Goal: Task Accomplishment & Management: Manage account settings

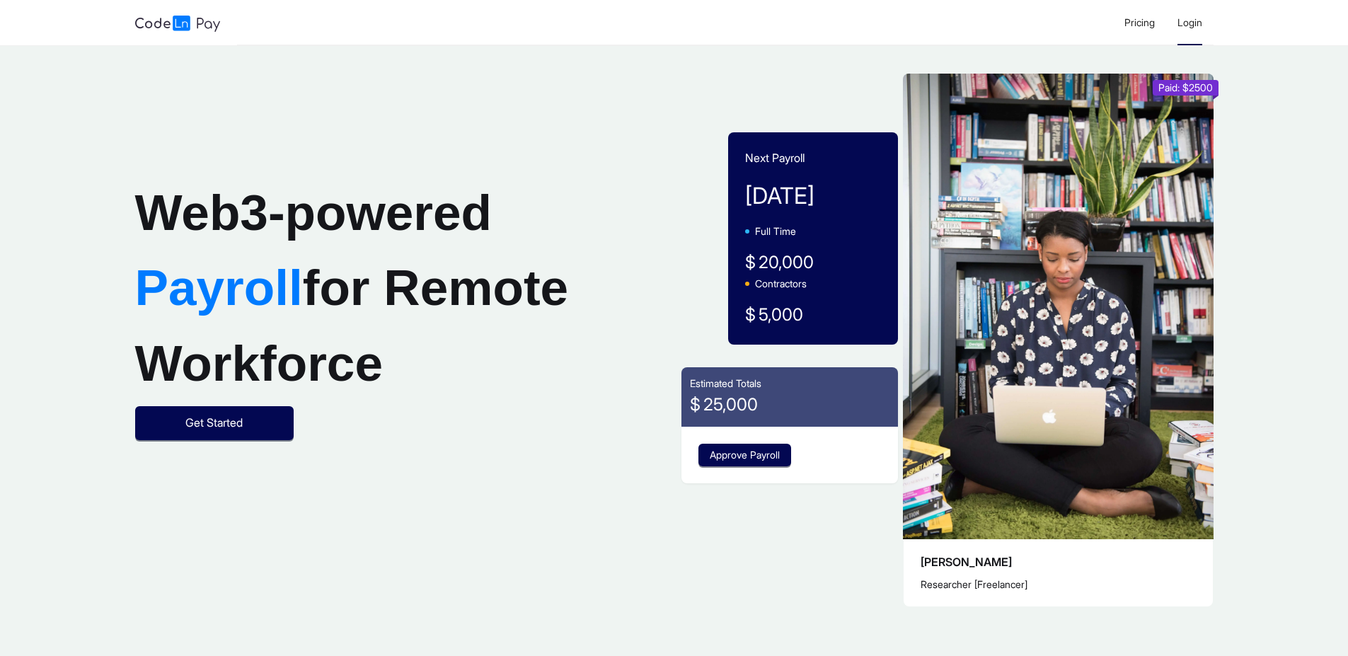
click at [1195, 23] on span "Login" at bounding box center [1189, 22] width 25 height 12
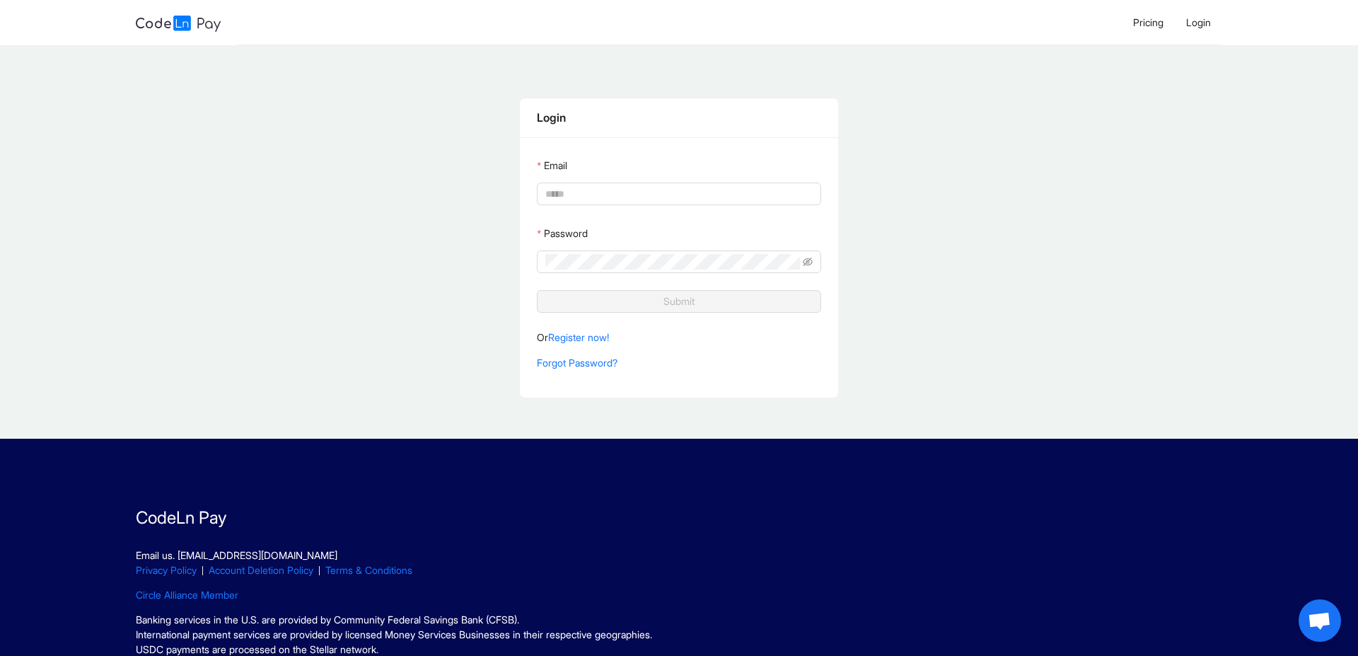
type input "**********"
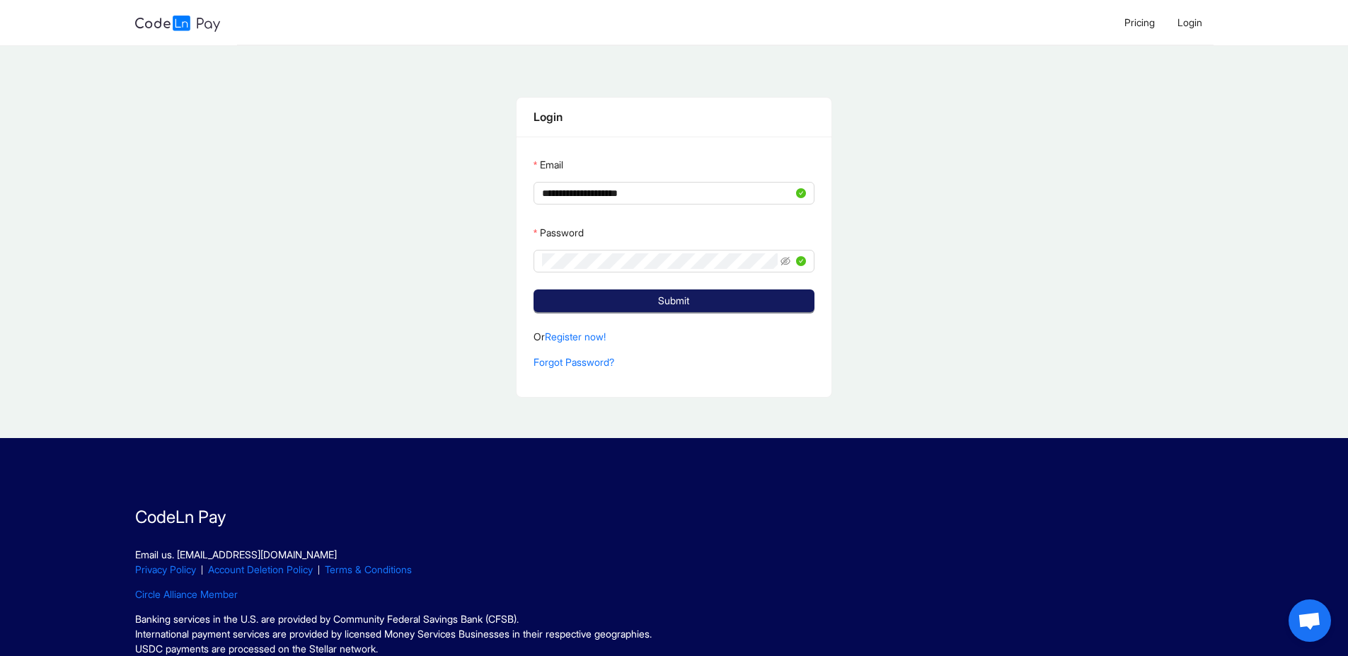
click at [706, 296] on button "Submit" at bounding box center [674, 300] width 282 height 23
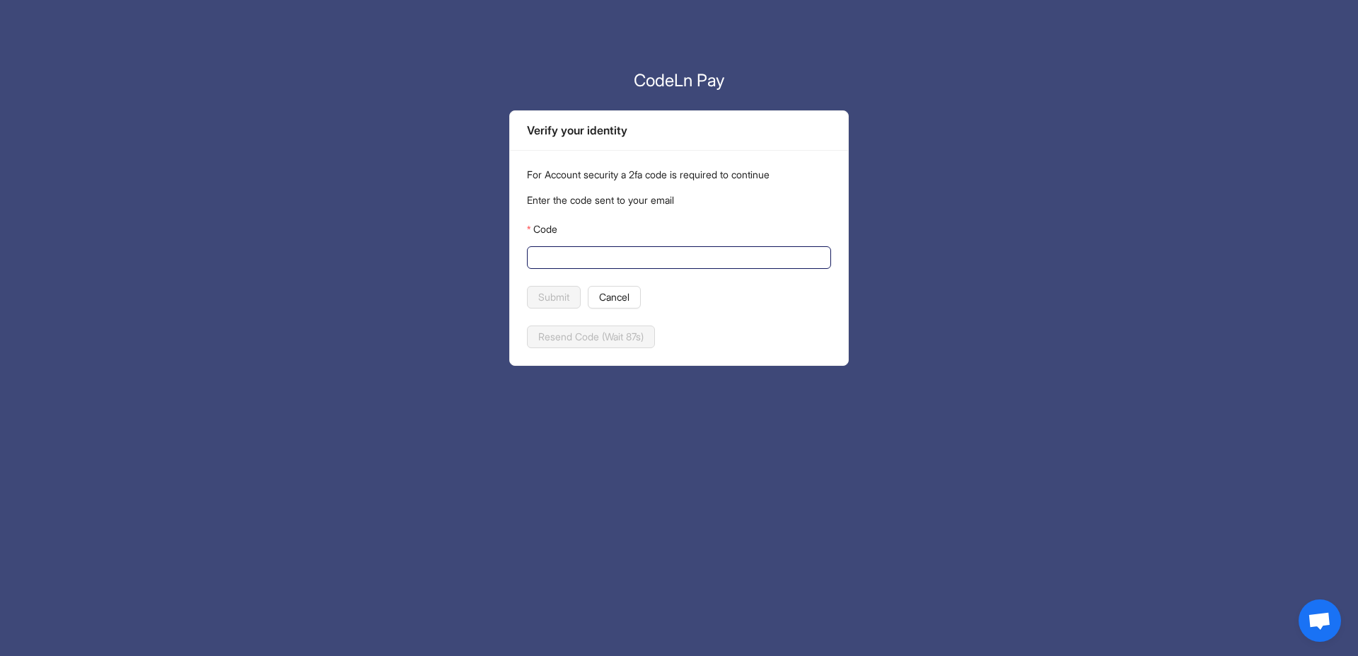
click at [659, 257] on input "Code" at bounding box center [677, 258] width 284 height 16
paste input "******"
type input "******"
click at [555, 301] on span "Submit" at bounding box center [553, 297] width 31 height 16
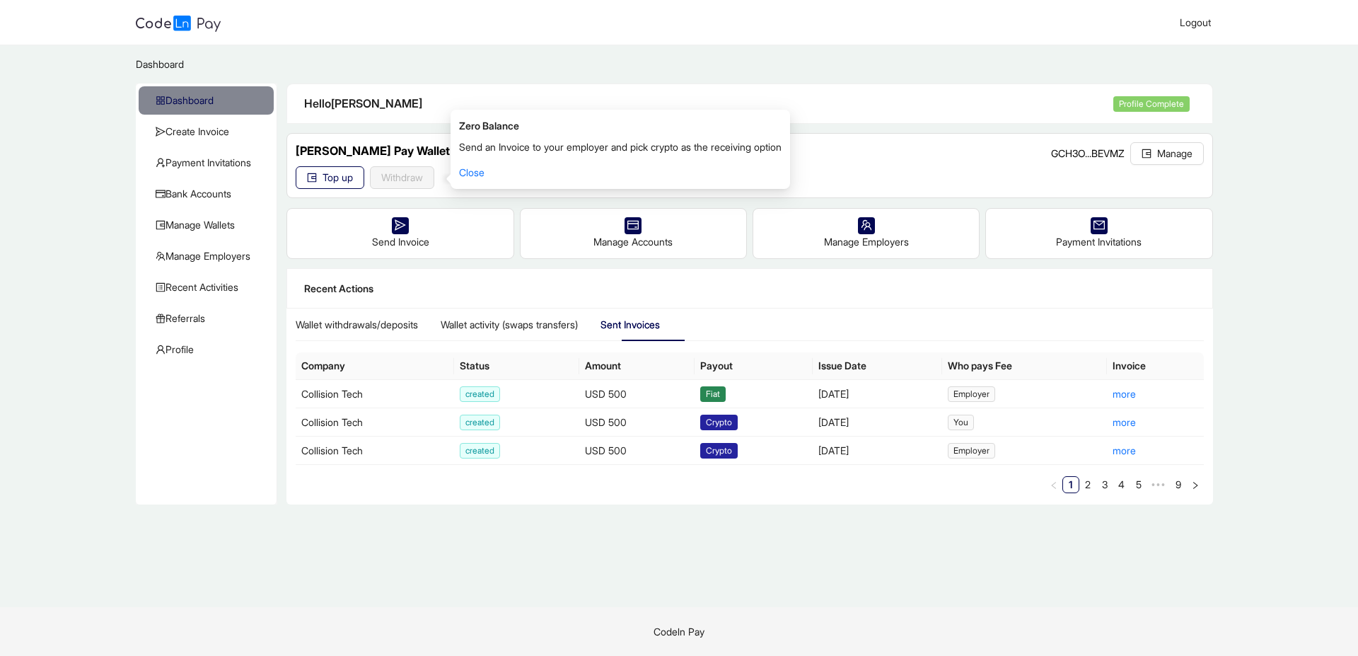
click at [880, 298] on div "Recent Actions" at bounding box center [749, 289] width 925 height 40
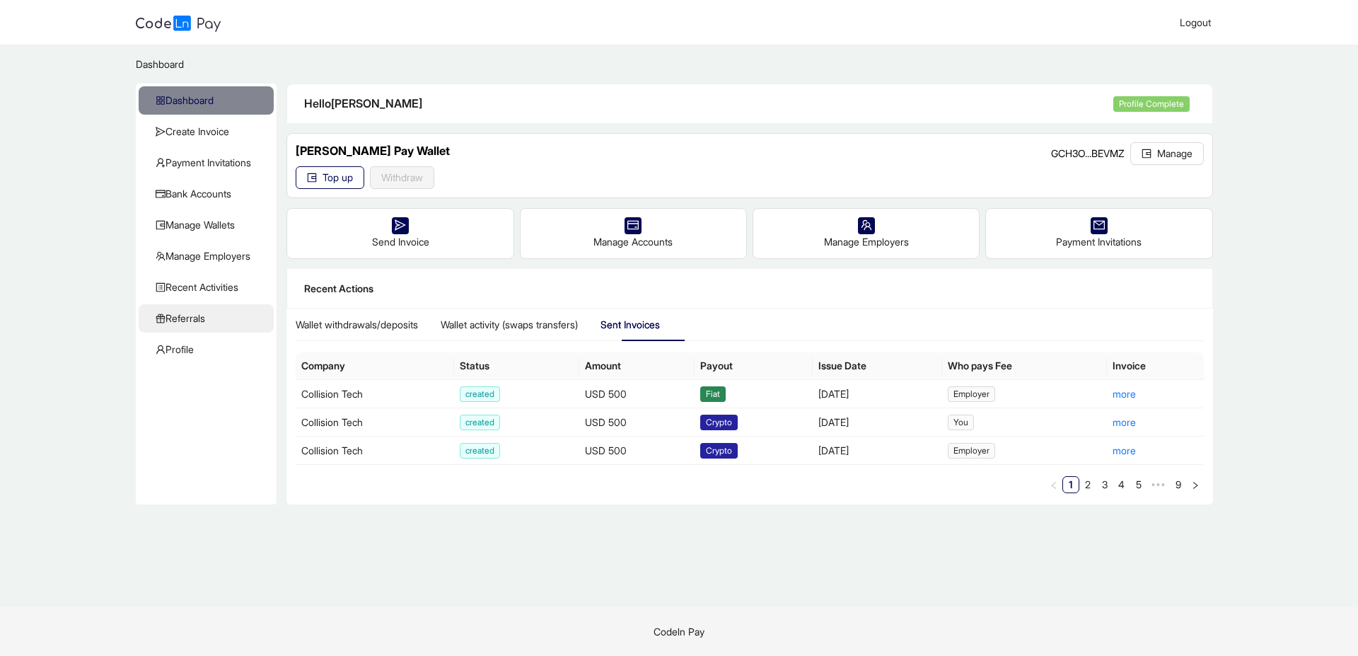
click at [216, 318] on span "Referrals" at bounding box center [209, 318] width 107 height 28
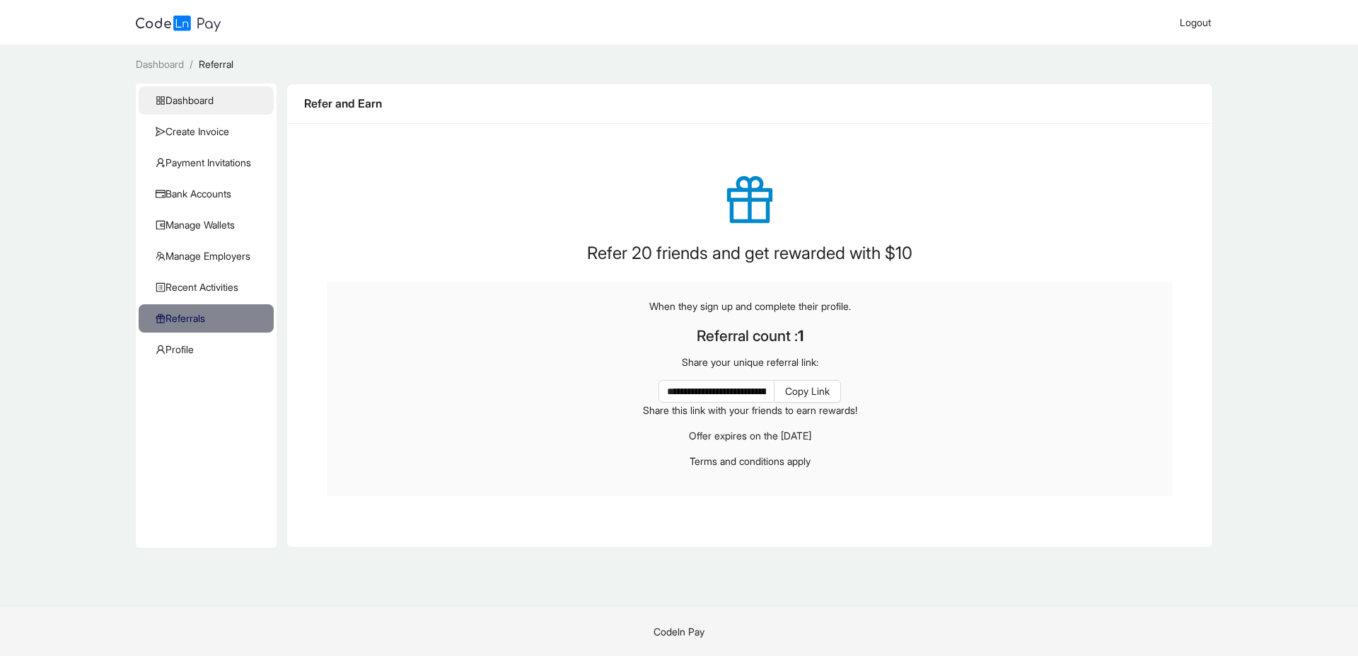
click at [209, 95] on span "Dashboard" at bounding box center [209, 100] width 107 height 28
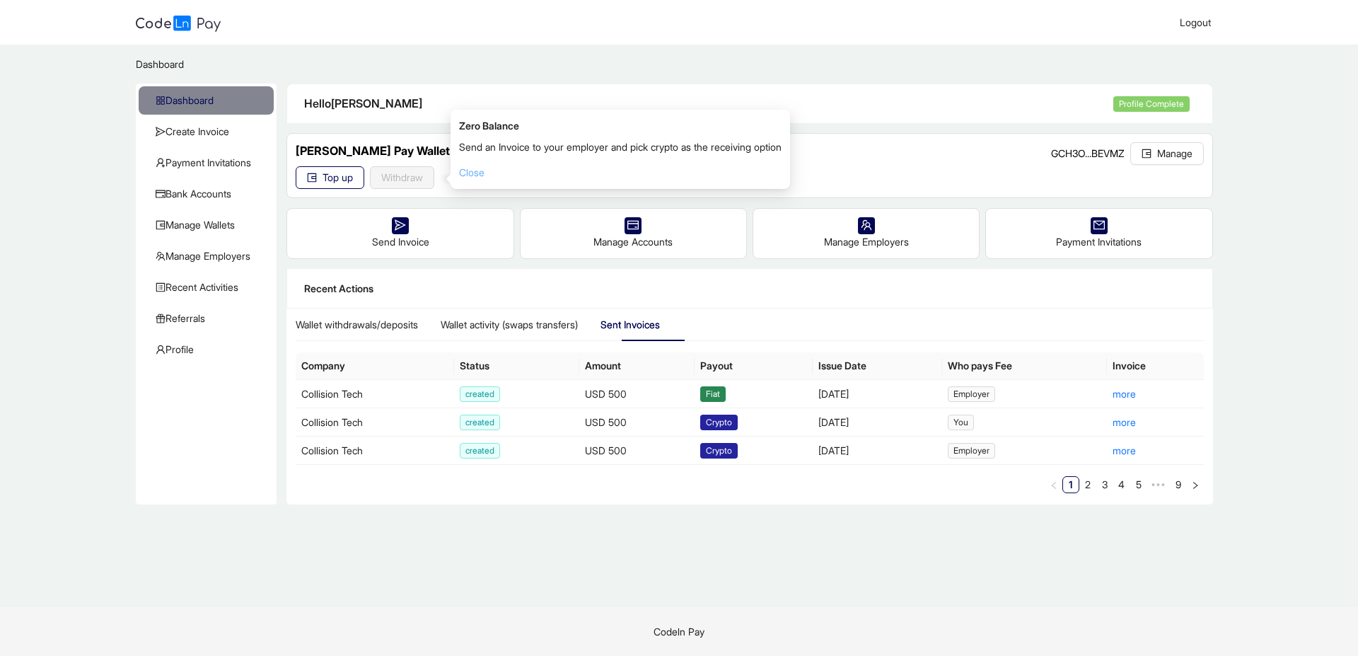
click at [473, 172] on link "Close" at bounding box center [471, 172] width 25 height 12
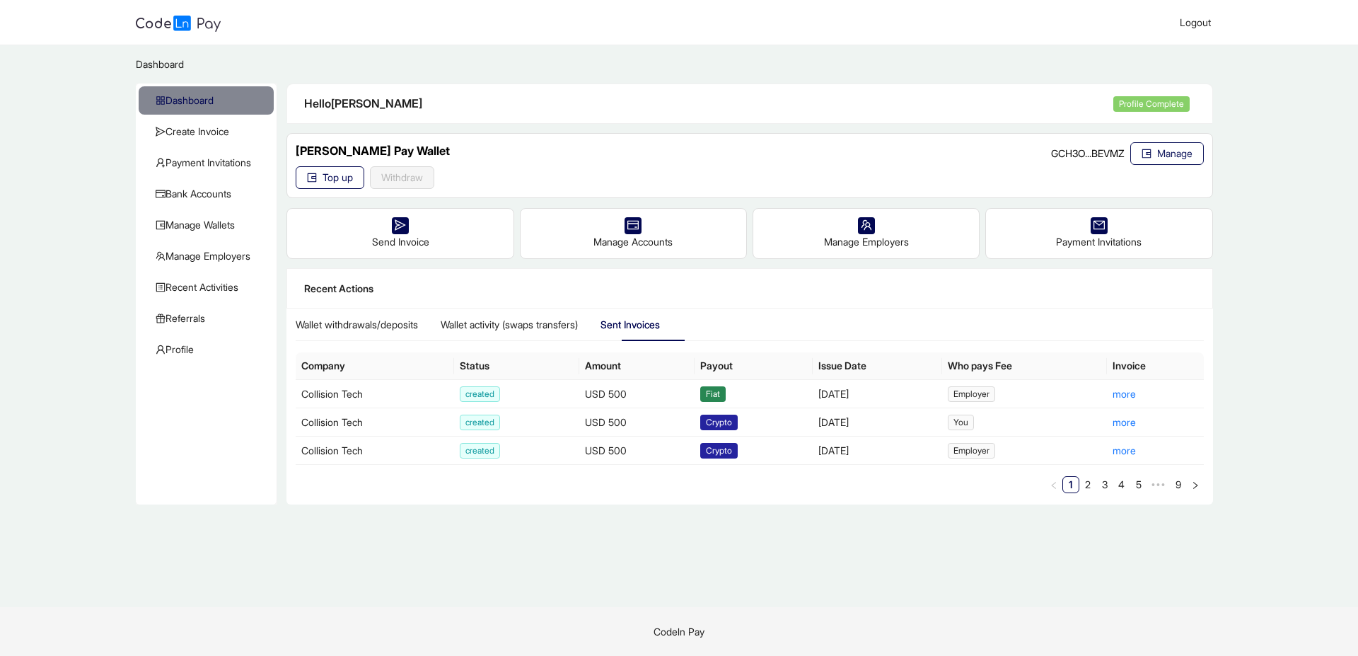
click at [1172, 161] on span "Manage" at bounding box center [1174, 154] width 35 height 16
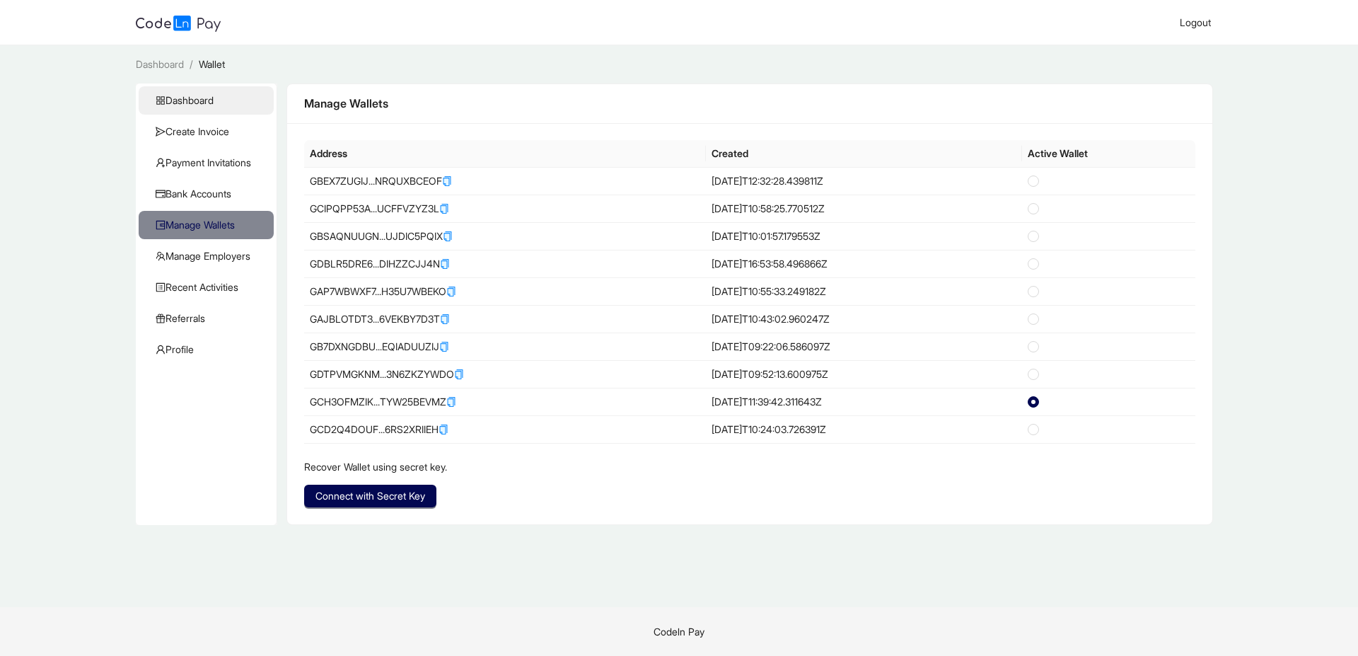
click at [236, 95] on span "Dashboard" at bounding box center [209, 100] width 107 height 28
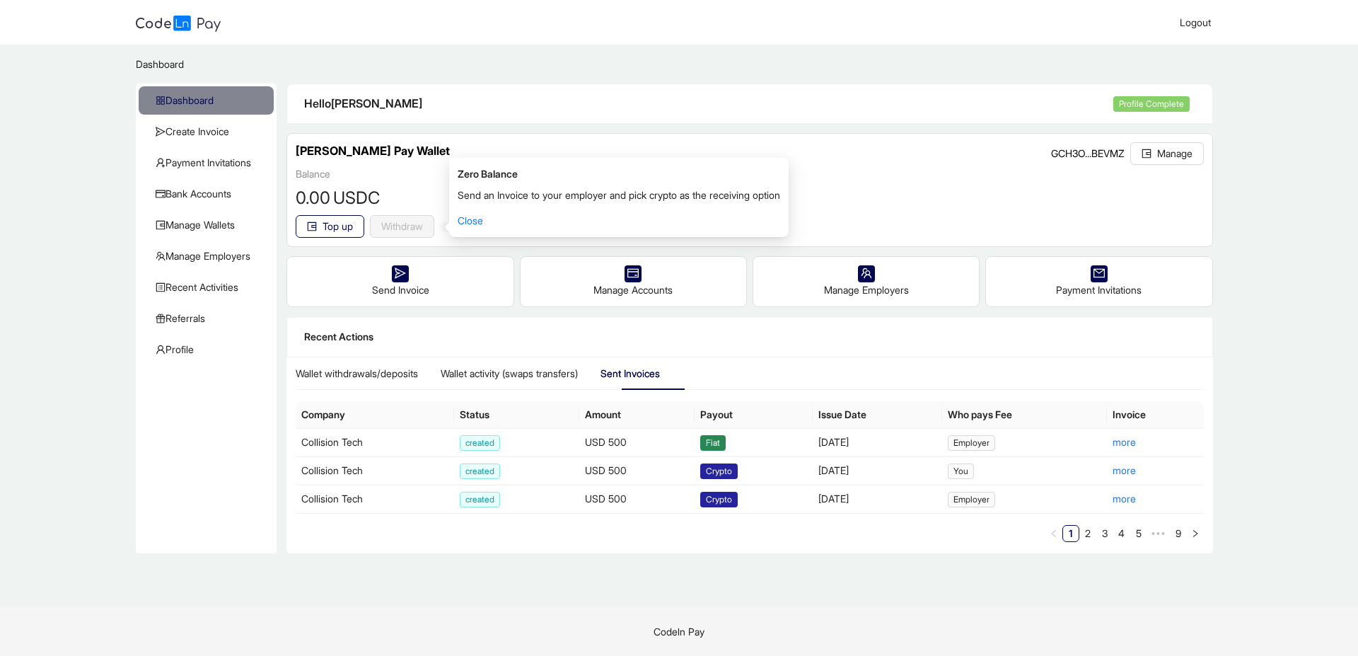
click at [1287, 228] on main "Dashboard / Dashboard Create Invoice Payment Invitations Bank Accounts Manage W…" at bounding box center [679, 326] width 1358 height 562
click at [899, 210] on div "Balance 0 .00 USDC Top up Withdraw reset" at bounding box center [750, 201] width 908 height 71
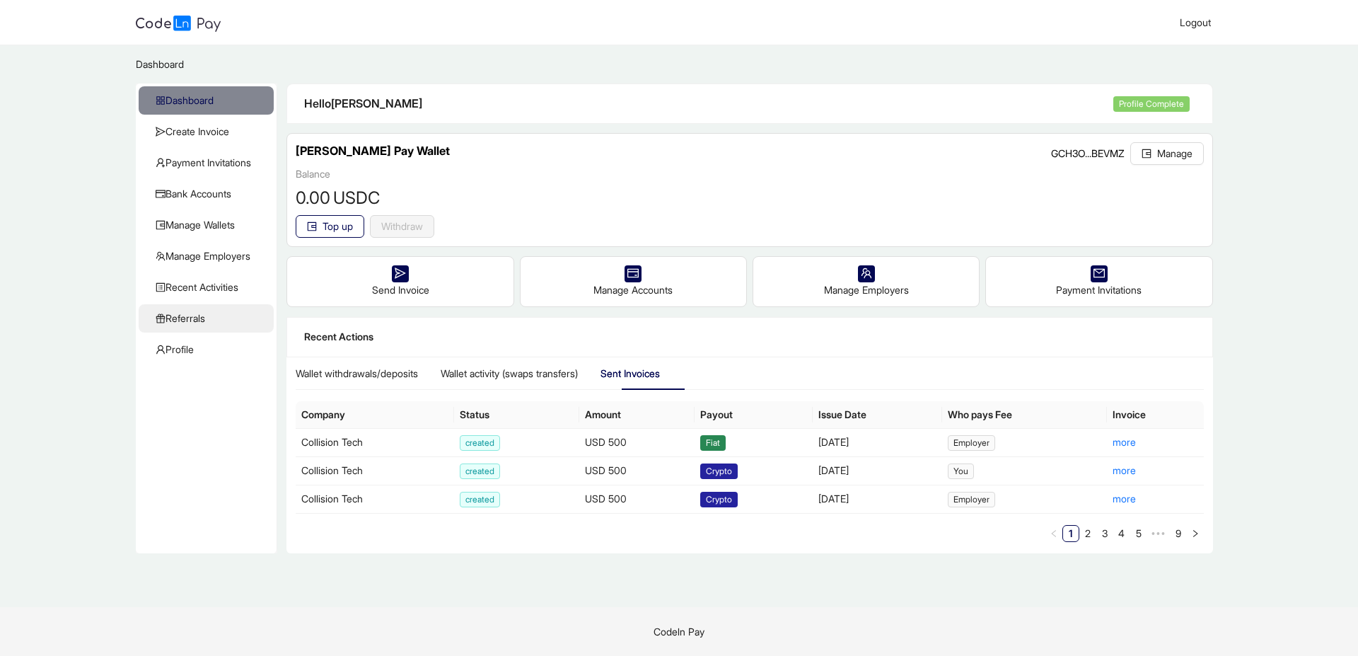
click at [212, 228] on span "Referrals" at bounding box center [209, 318] width 107 height 28
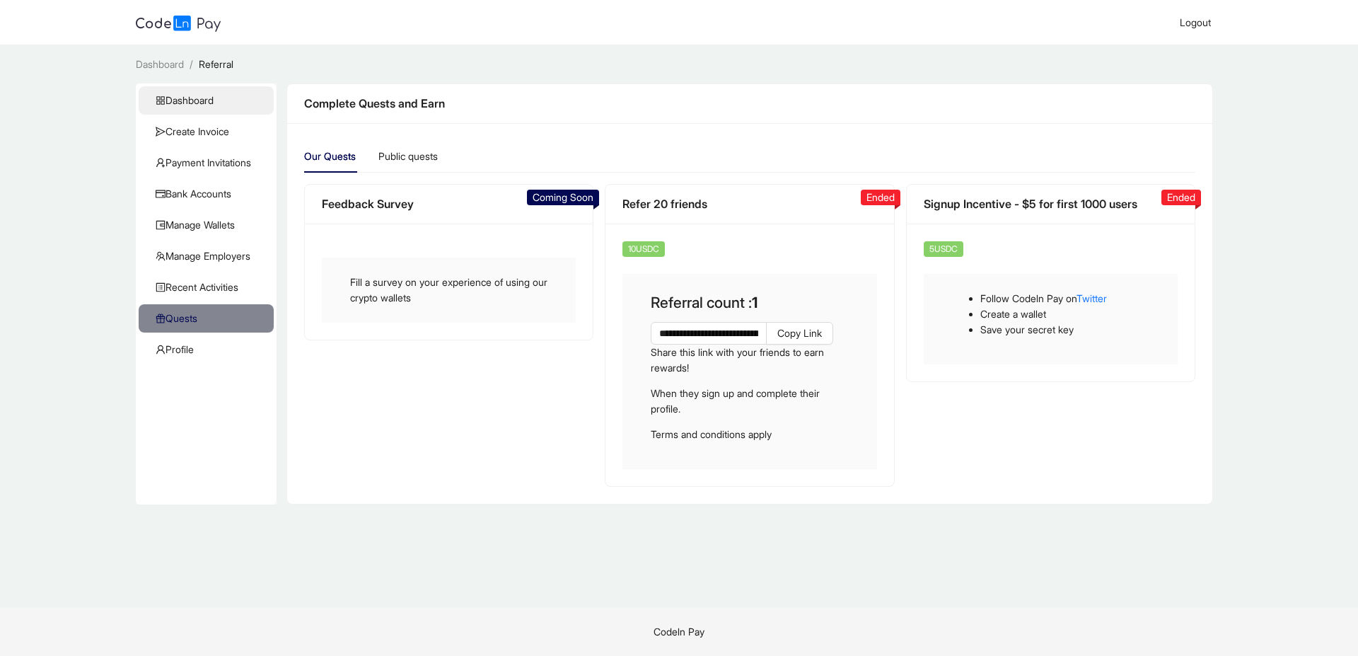
click at [218, 109] on span "Dashboard" at bounding box center [209, 100] width 107 height 28
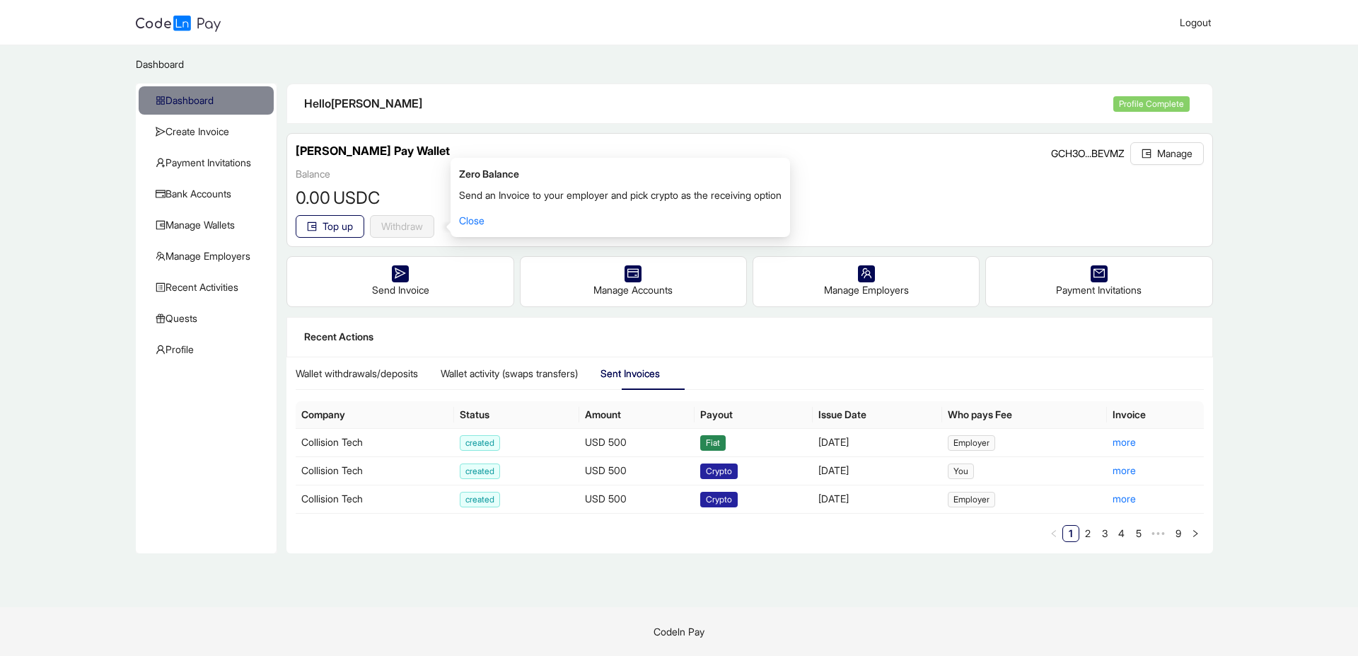
click at [559, 149] on div "[PERSON_NAME] Pay Wallet GCH3O...BEVMZ Manage" at bounding box center [750, 154] width 908 height 24
click at [714, 113] on div "Hello [PERSON_NAME] Profile Complete" at bounding box center [749, 104] width 925 height 40
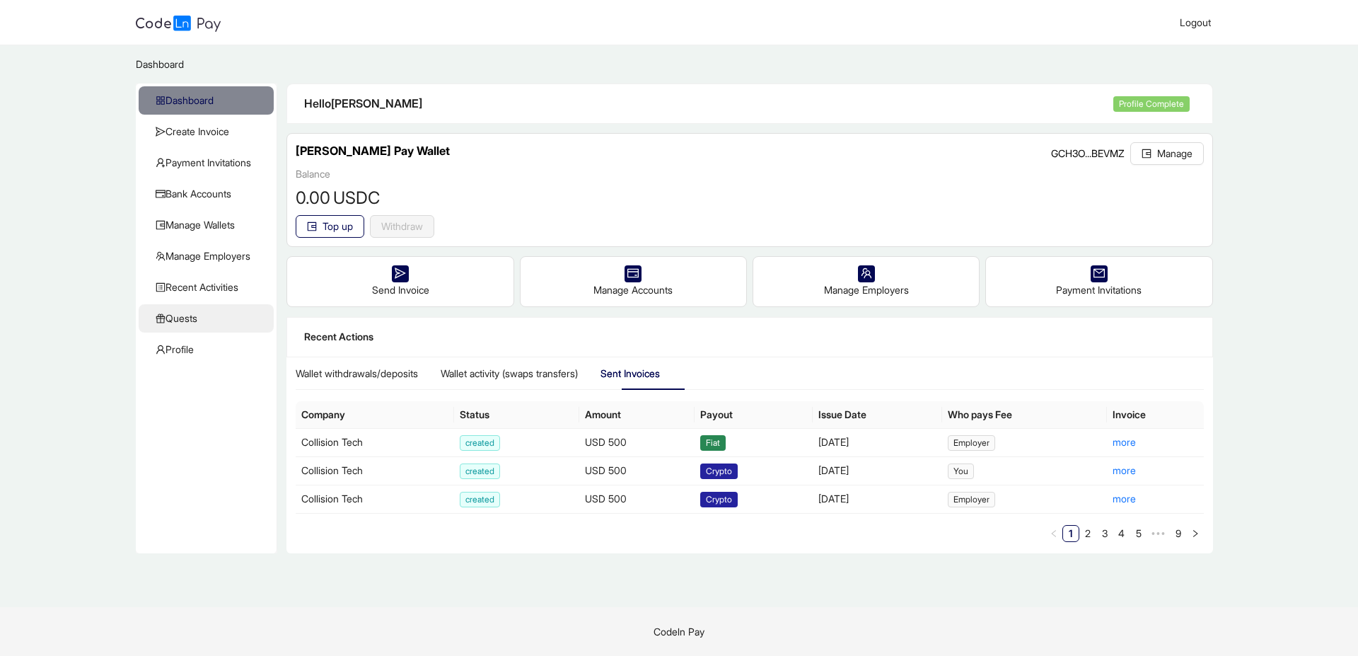
click at [196, 316] on span "Quests" at bounding box center [209, 318] width 107 height 28
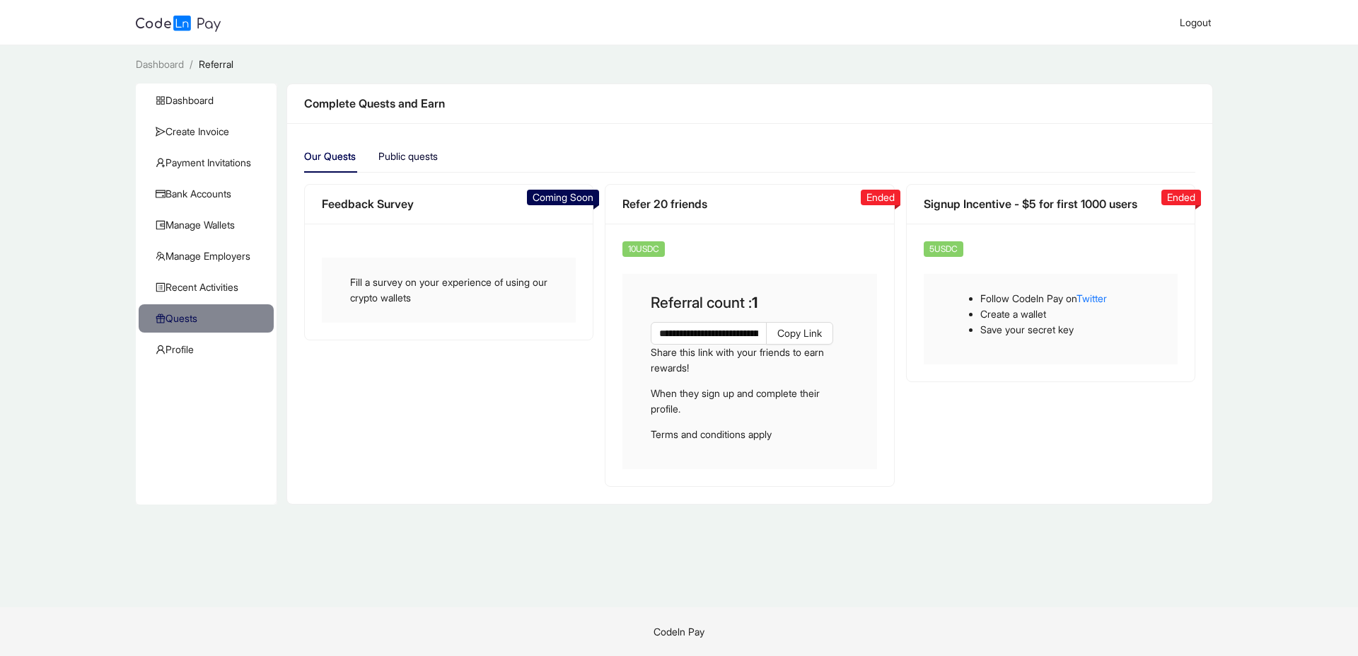
click at [409, 154] on div "Public quests" at bounding box center [407, 157] width 59 height 16
